Goal: Transaction & Acquisition: Book appointment/travel/reservation

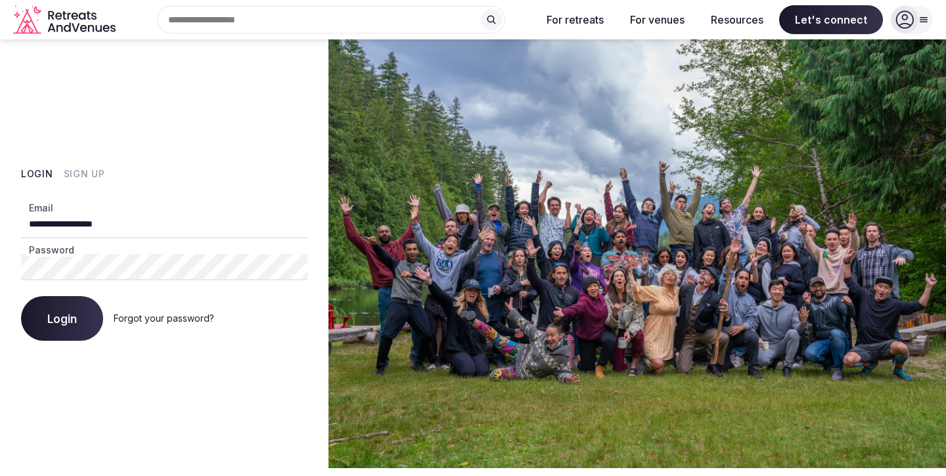
click at [55, 320] on span "Login" at bounding box center [62, 318] width 30 height 13
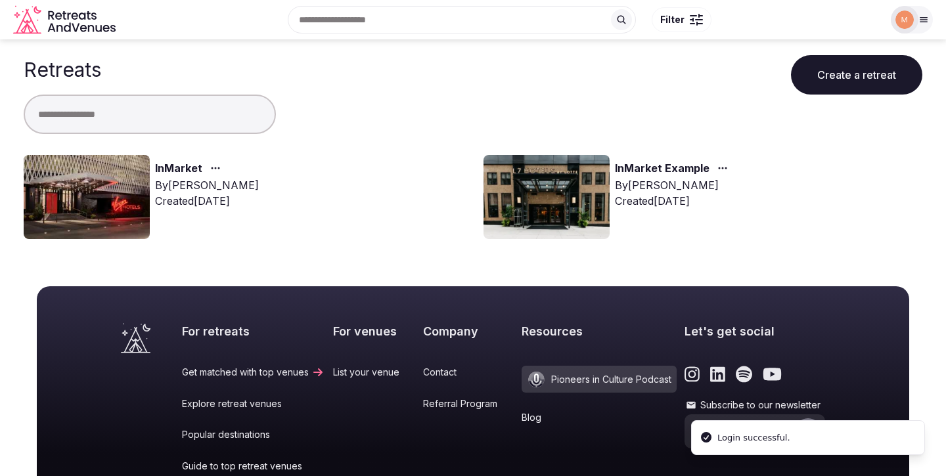
click at [232, 170] on div "InMarket" at bounding box center [207, 168] width 104 height 17
click at [209, 182] on div "By [PERSON_NAME]" at bounding box center [207, 185] width 104 height 16
click at [172, 168] on link "InMarket" at bounding box center [178, 168] width 47 height 17
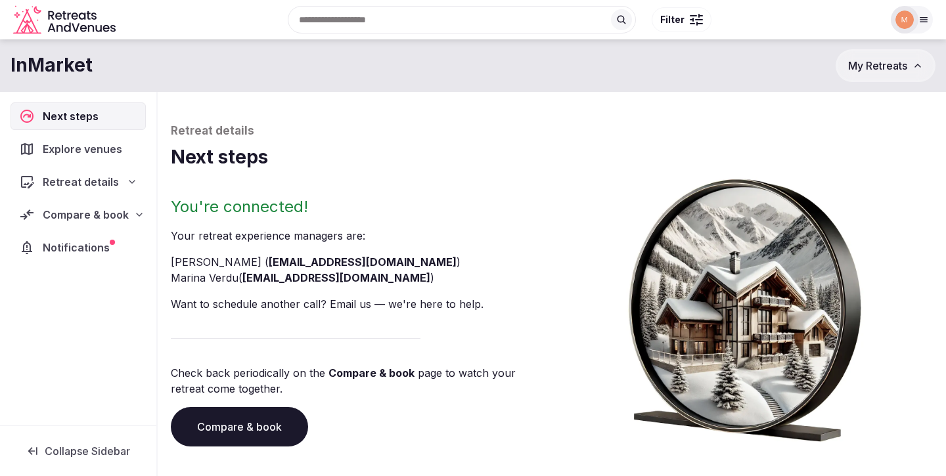
click at [88, 177] on span "Retreat details" at bounding box center [81, 182] width 76 height 16
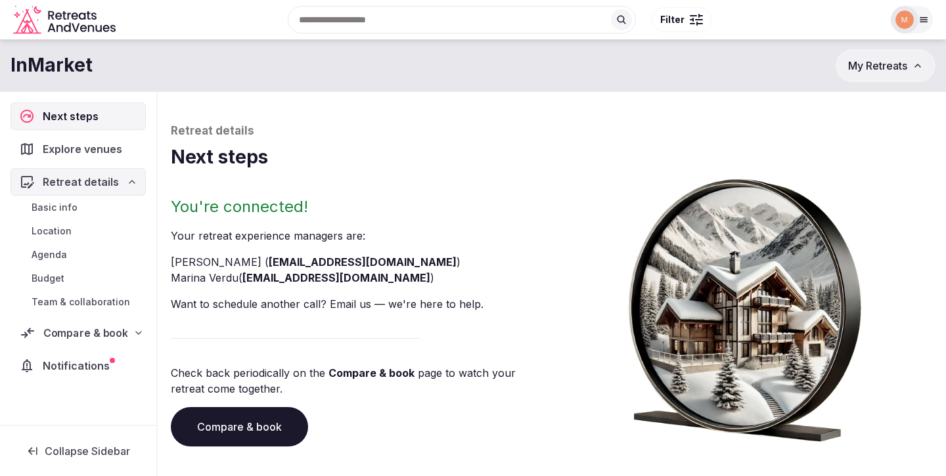
click at [101, 329] on span "Compare & book" at bounding box center [85, 333] width 85 height 16
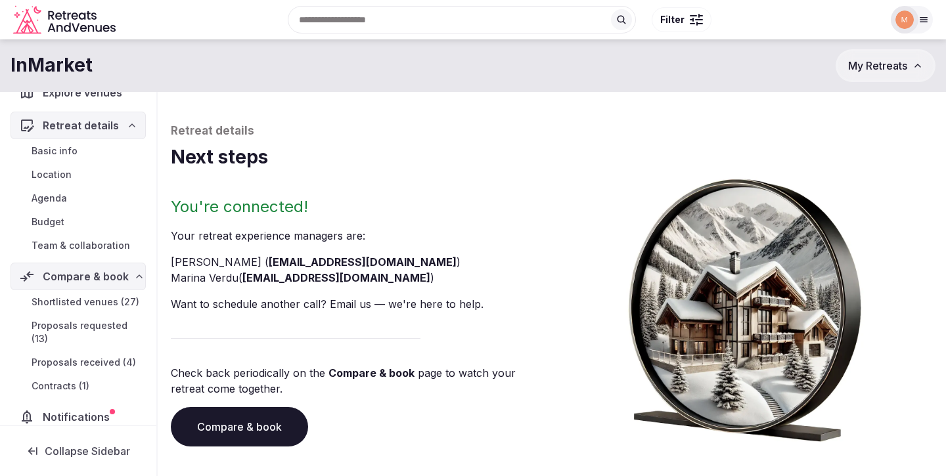
scroll to position [73, 0]
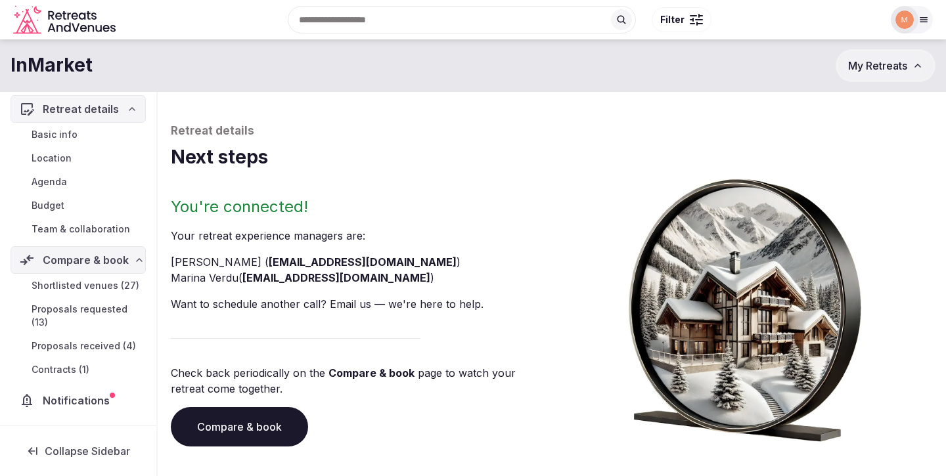
click at [97, 342] on span "Proposals received (4)" at bounding box center [84, 346] width 104 height 13
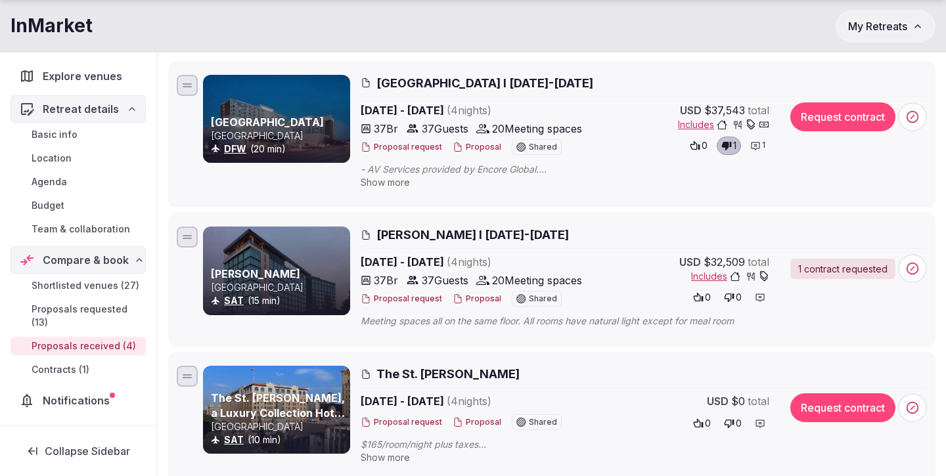
scroll to position [199, 0]
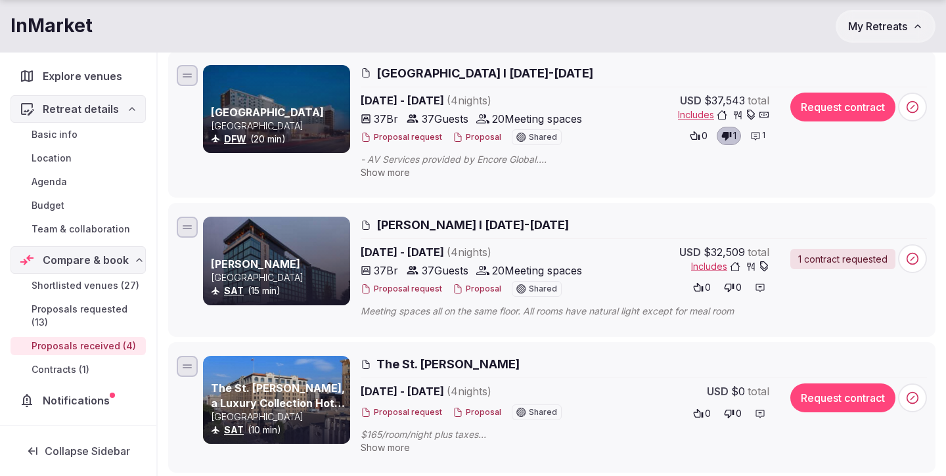
click at [467, 220] on span "[PERSON_NAME] I [DATE]-[DATE]" at bounding box center [473, 225] width 193 height 16
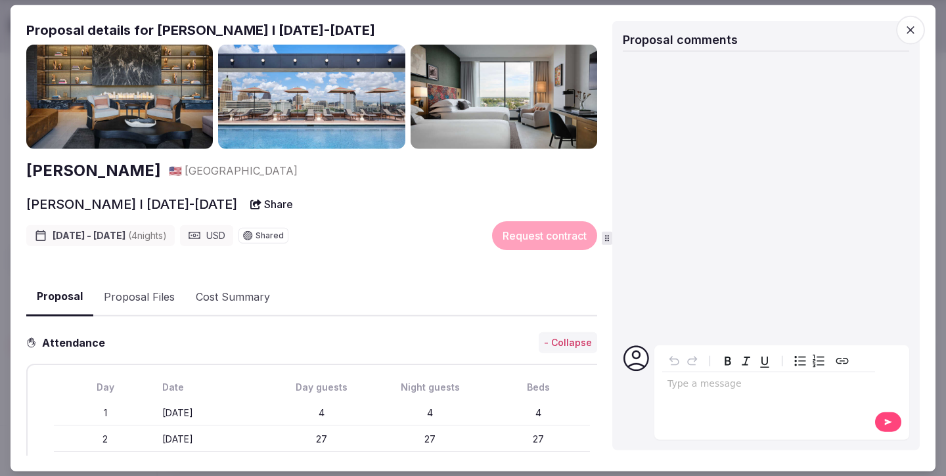
click at [132, 292] on button "Proposal Files" at bounding box center [139, 297] width 92 height 38
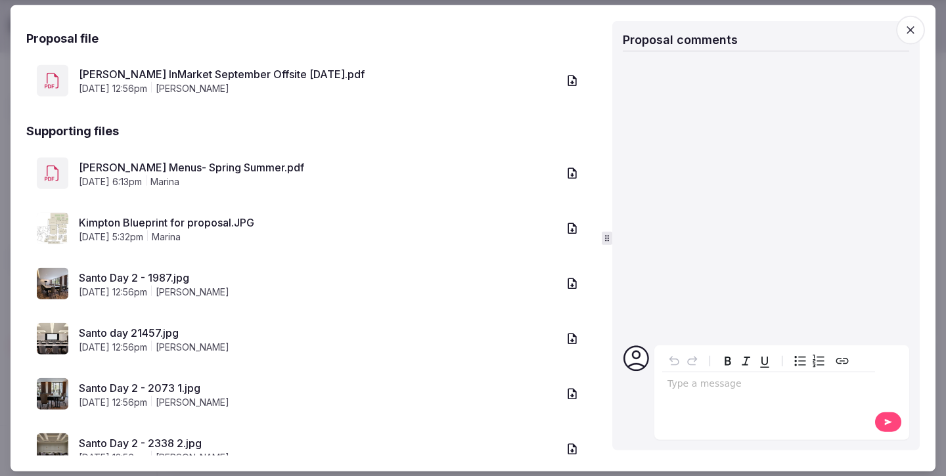
scroll to position [308, 0]
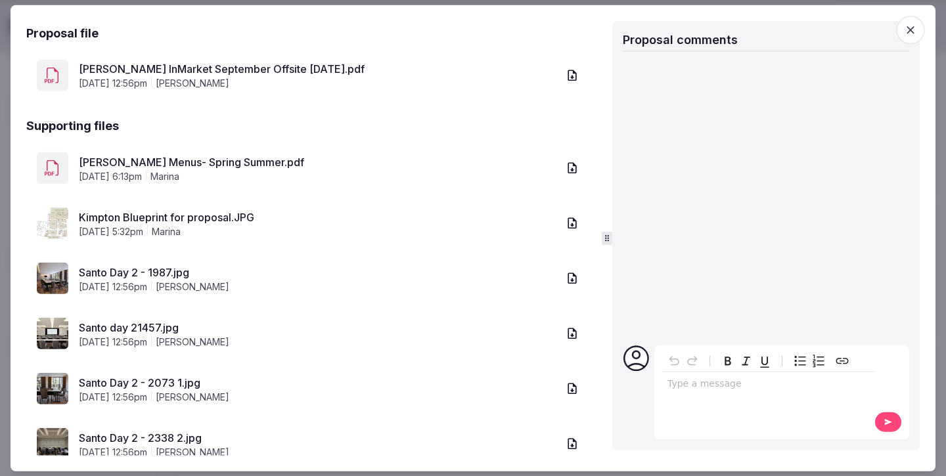
click at [568, 225] on icon "button" at bounding box center [572, 223] width 9 height 11
click at [571, 164] on icon "button" at bounding box center [572, 168] width 13 height 13
click at [573, 73] on icon "button" at bounding box center [572, 75] width 9 height 11
